Goal: Navigation & Orientation: Understand site structure

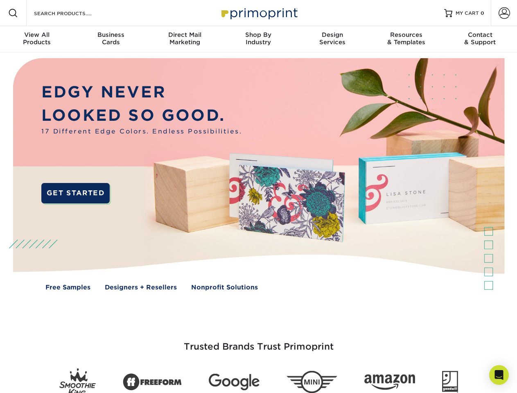
click at [258, 196] on img at bounding box center [258, 180] width 512 height 256
click at [13, 13] on span at bounding box center [13, 13] width 10 height 10
click at [504, 13] on span at bounding box center [504, 12] width 11 height 11
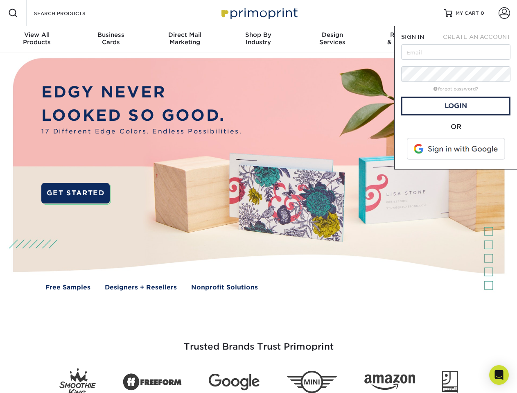
click at [37, 39] on div "View All Products" at bounding box center [37, 38] width 74 height 15
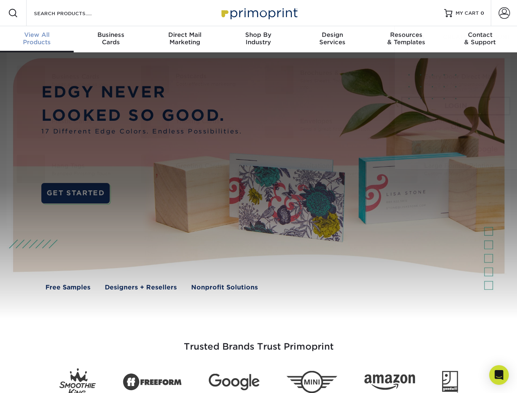
click at [111, 39] on div "Business Cards" at bounding box center [111, 38] width 74 height 15
click at [185, 39] on div "Direct Mail Marketing" at bounding box center [185, 38] width 74 height 15
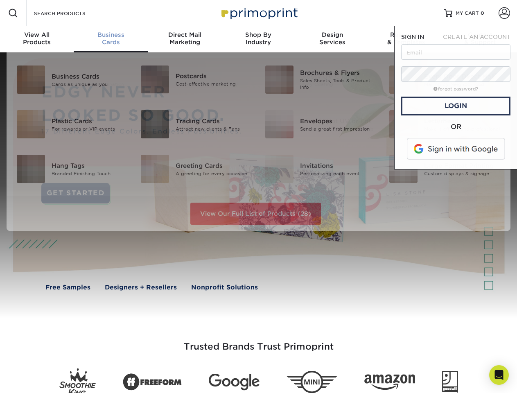
click at [258, 39] on div "Shop By Industry" at bounding box center [258, 38] width 74 height 15
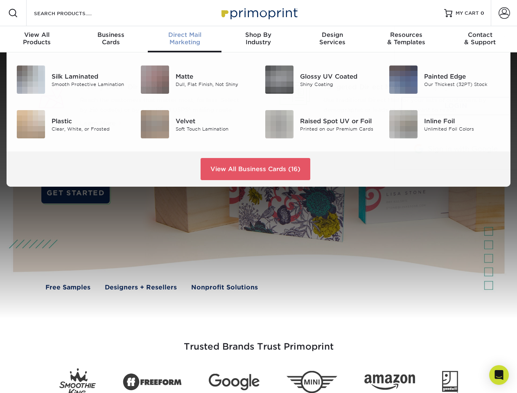
click at [332, 39] on div "Design Services" at bounding box center [333, 38] width 74 height 15
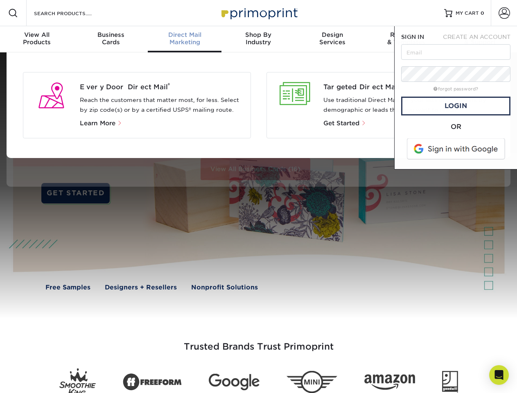
click at [406, 39] on span "SIGN IN" at bounding box center [412, 37] width 23 height 7
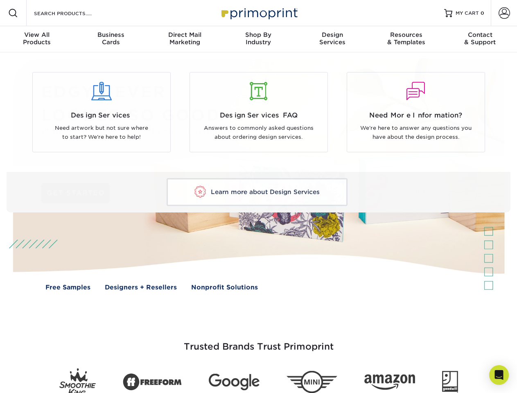
click at [480, 39] on div "Contact & Support" at bounding box center [480, 38] width 74 height 15
